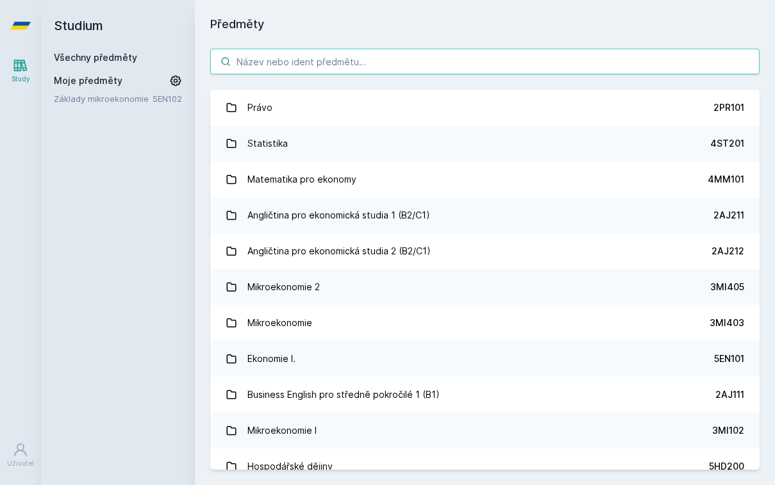
click at [315, 57] on input "search" at bounding box center [484, 62] width 549 height 26
paste input "AJ305"
type input "AJ305"
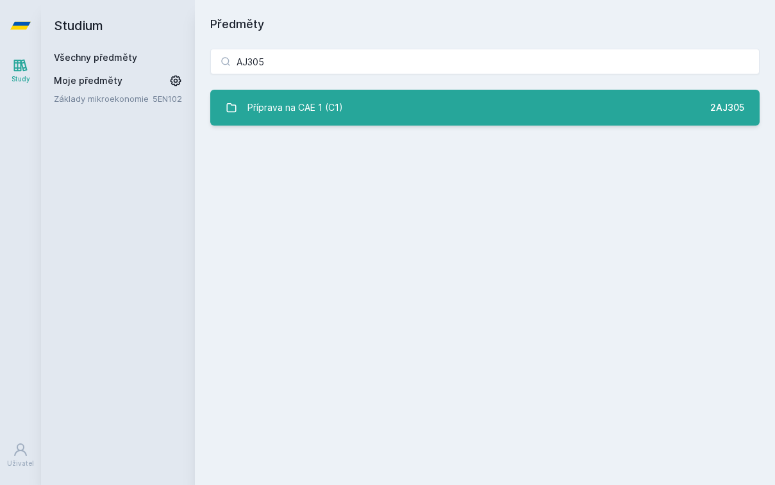
click at [334, 108] on div "Příprava na CAE 1 (C1)" at bounding box center [294, 108] width 95 height 26
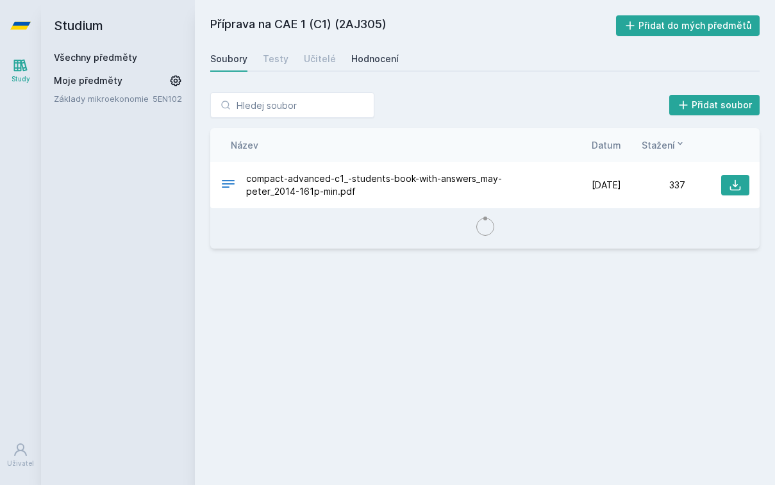
click at [360, 59] on div "Hodnocení" at bounding box center [374, 59] width 47 height 13
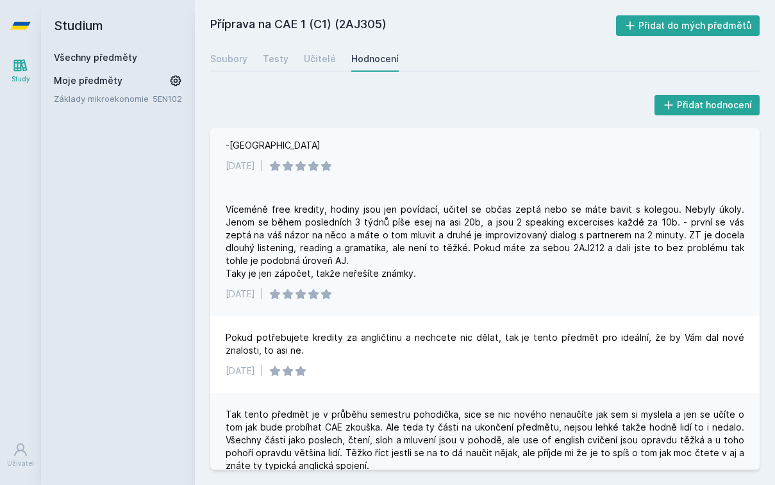
scroll to position [70, 0]
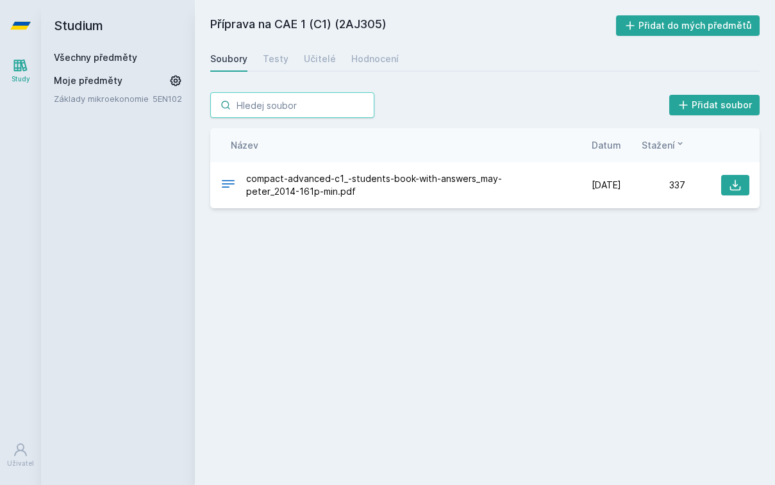
click at [318, 110] on input "search" at bounding box center [292, 105] width 164 height 26
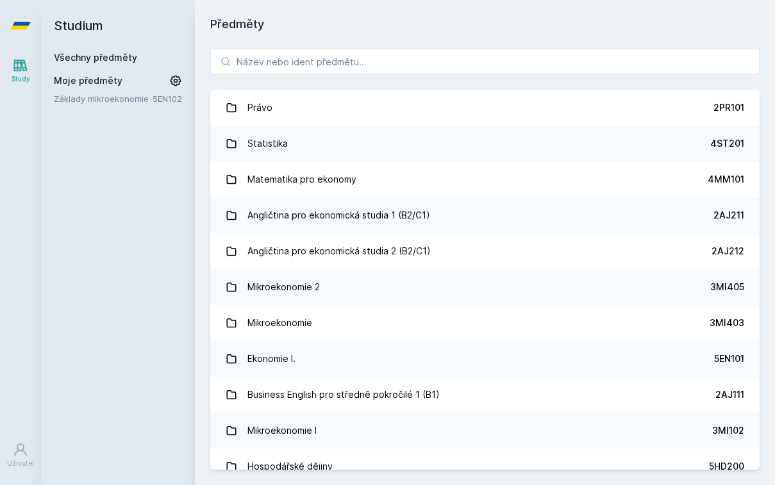
click at [16, 69] on icon at bounding box center [20, 66] width 13 height 12
click at [330, 78] on div "Právo 2PR101 Statistika 4ST201 Matematika pro ekonomy 4MM101 Angličtina pro eko…" at bounding box center [485, 259] width 580 height 452
click at [322, 70] on input "search" at bounding box center [484, 62] width 549 height 26
paste input "5EN354"
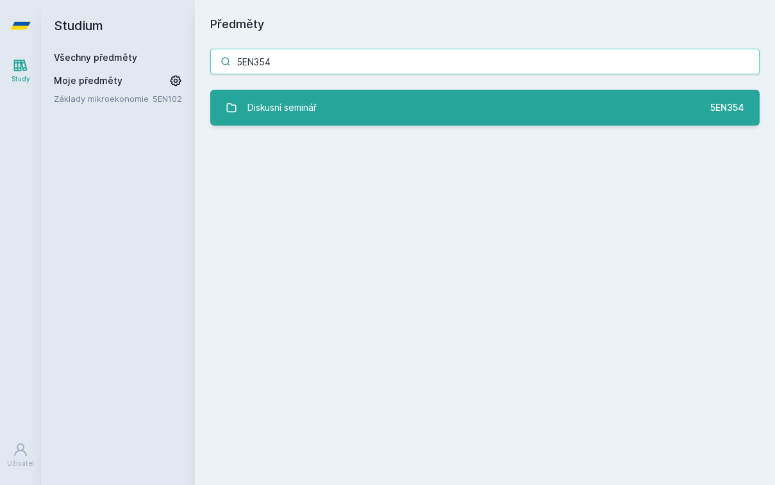
type input "5EN354"
click at [333, 101] on link "Diskusní seminář 5EN354" at bounding box center [484, 108] width 549 height 36
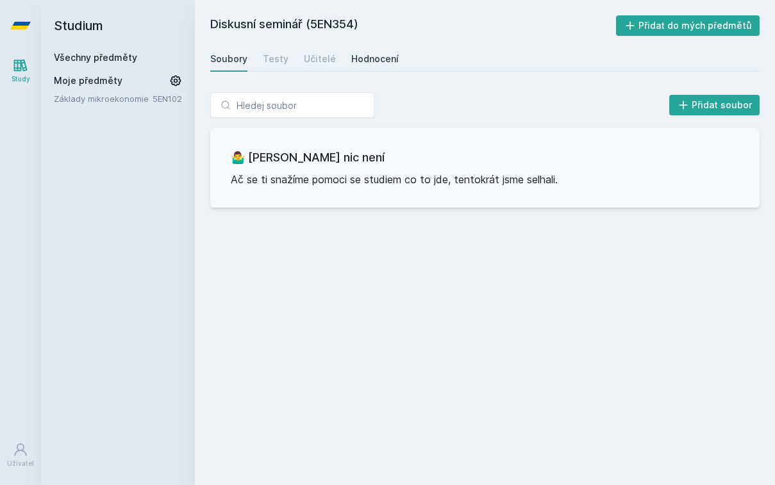
click at [386, 54] on div "Hodnocení" at bounding box center [374, 59] width 47 height 13
drag, startPoint x: 387, startPoint y: 24, endPoint x: 207, endPoint y: 26, distance: 180.0
click at [207, 26] on div "Diskusní seminář (5EN354) Přidat do mých předmětů [GEOGRAPHIC_DATA] Testy Učite…" at bounding box center [485, 242] width 580 height 485
copy h2 "Diskusní seminář (5EN354)"
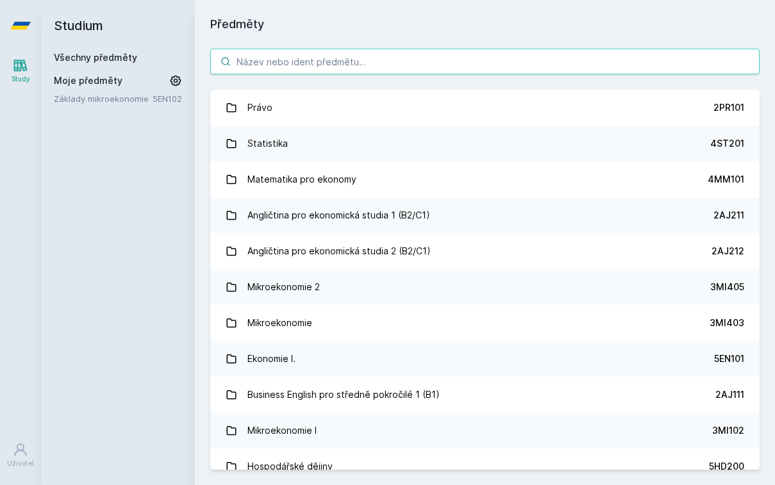
click at [285, 67] on input "search" at bounding box center [484, 62] width 549 height 26
paste input "1DP049 Cvičná firma (3)"
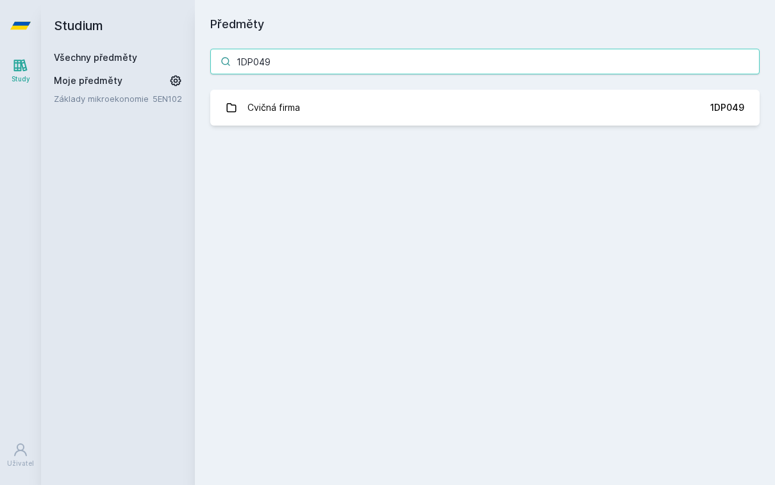
type input "1DP049"
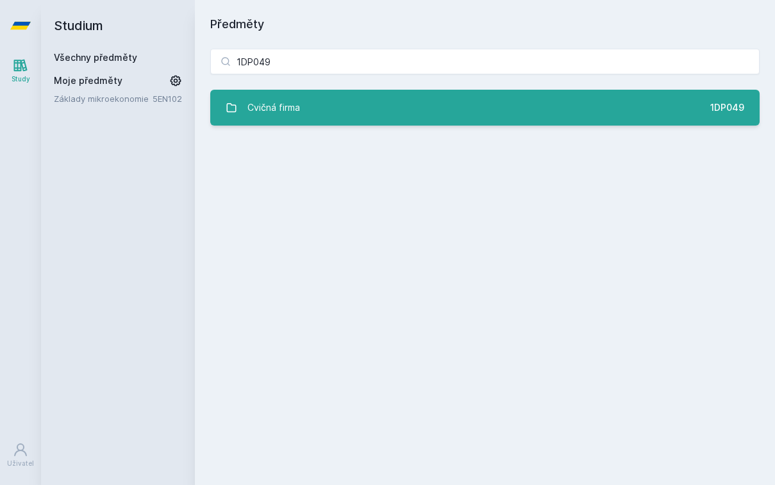
click at [378, 104] on link "Cvičná firma 1DP049" at bounding box center [484, 108] width 549 height 36
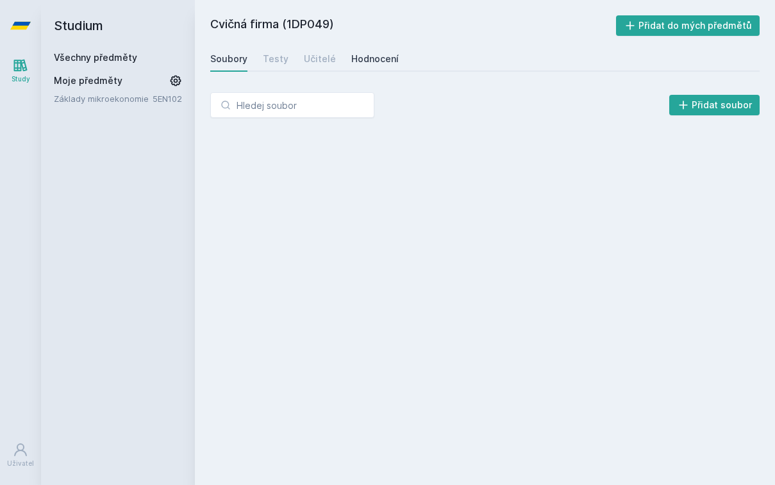
click at [356, 60] on div "Hodnocení" at bounding box center [374, 59] width 47 height 13
